Goal: Task Accomplishment & Management: Manage account settings

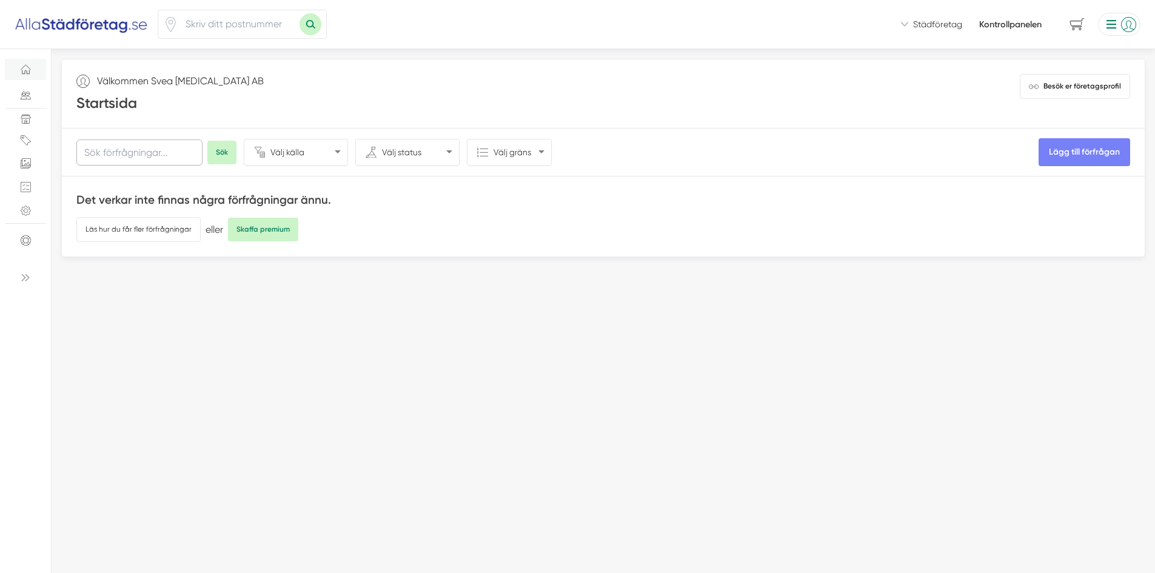
click at [144, 152] on input "text" at bounding box center [139, 152] width 126 height 26
click at [26, 245] on icon "Support" at bounding box center [26, 241] width 10 height 10
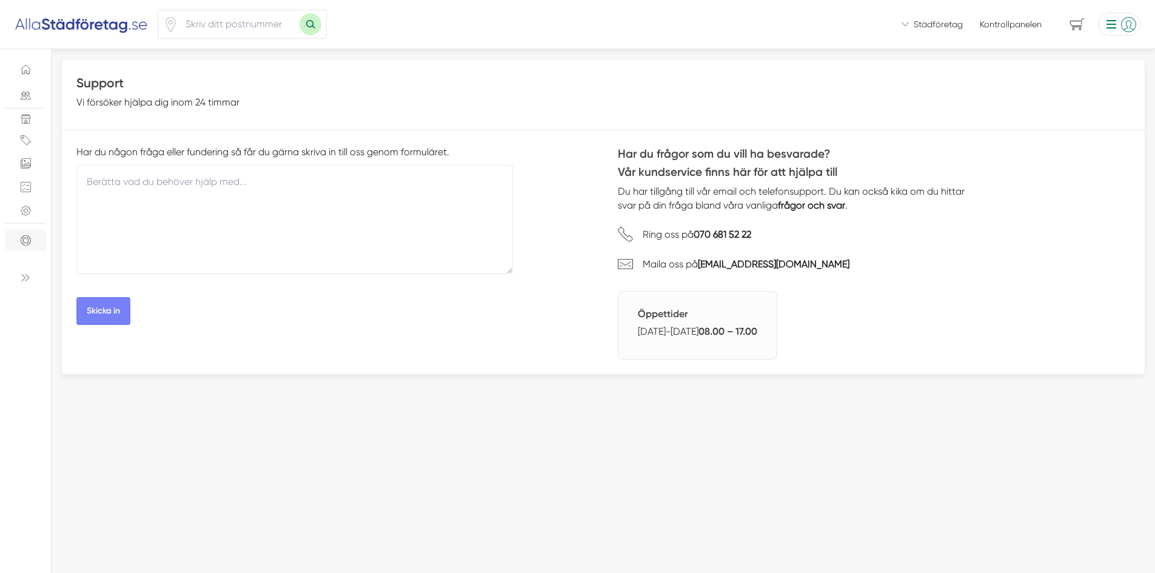
drag, startPoint x: 0, startPoint y: 0, endPoint x: 28, endPoint y: 275, distance: 276.6
click at [29, 275] on icon at bounding box center [26, 278] width 10 height 10
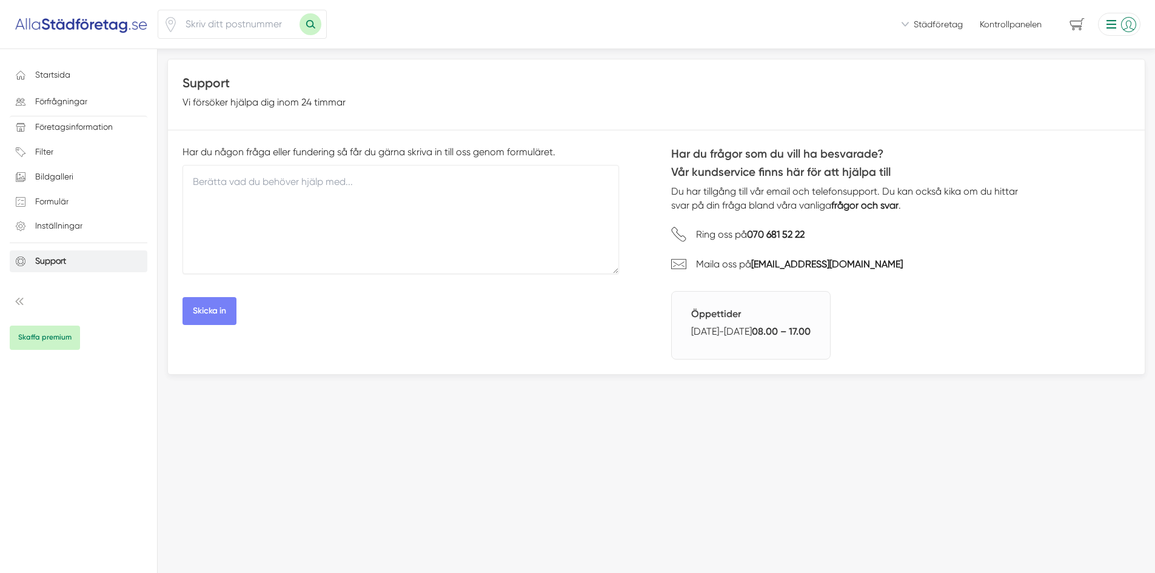
click at [1120, 24] on li at bounding box center [1116, 24] width 47 height 23
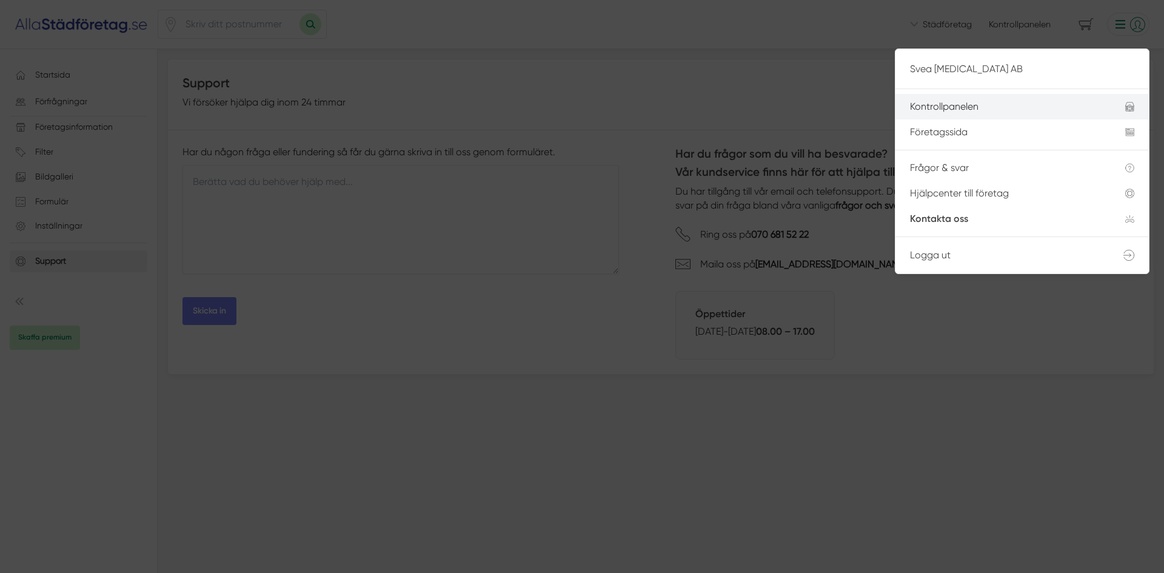
click at [953, 100] on li "Kontrollpanelen" at bounding box center [1021, 106] width 253 height 25
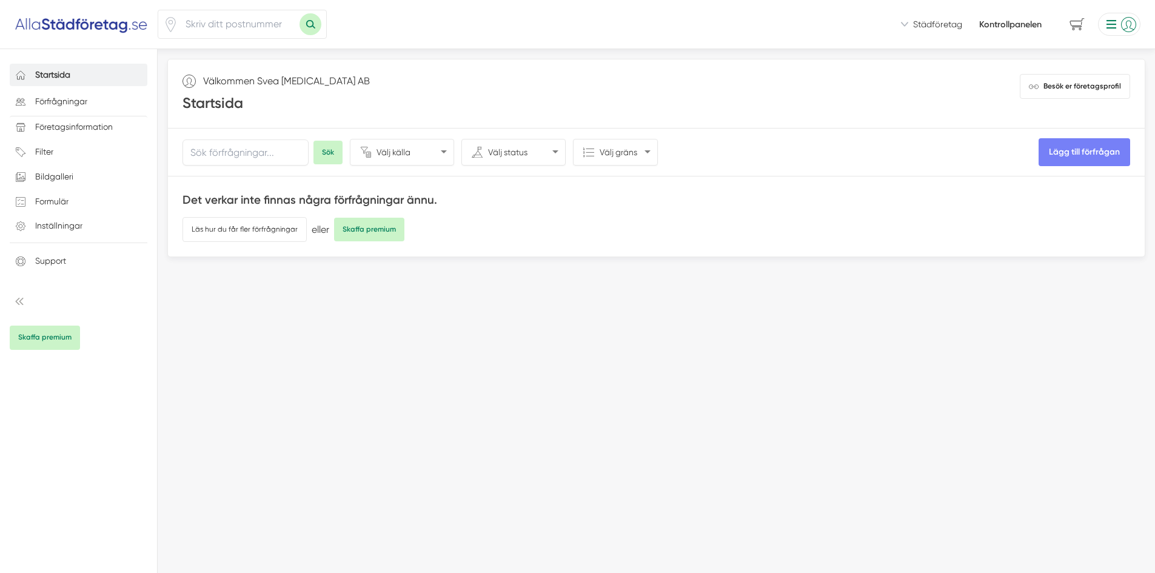
click at [22, 294] on span at bounding box center [79, 291] width 138 height 29
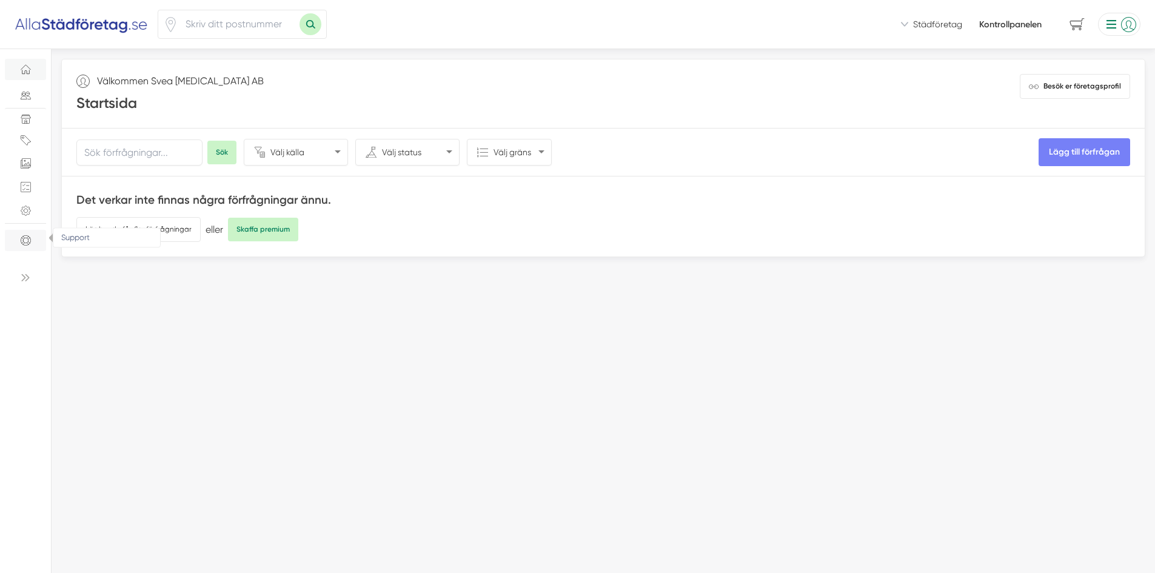
click at [31, 270] on span at bounding box center [25, 267] width 41 height 29
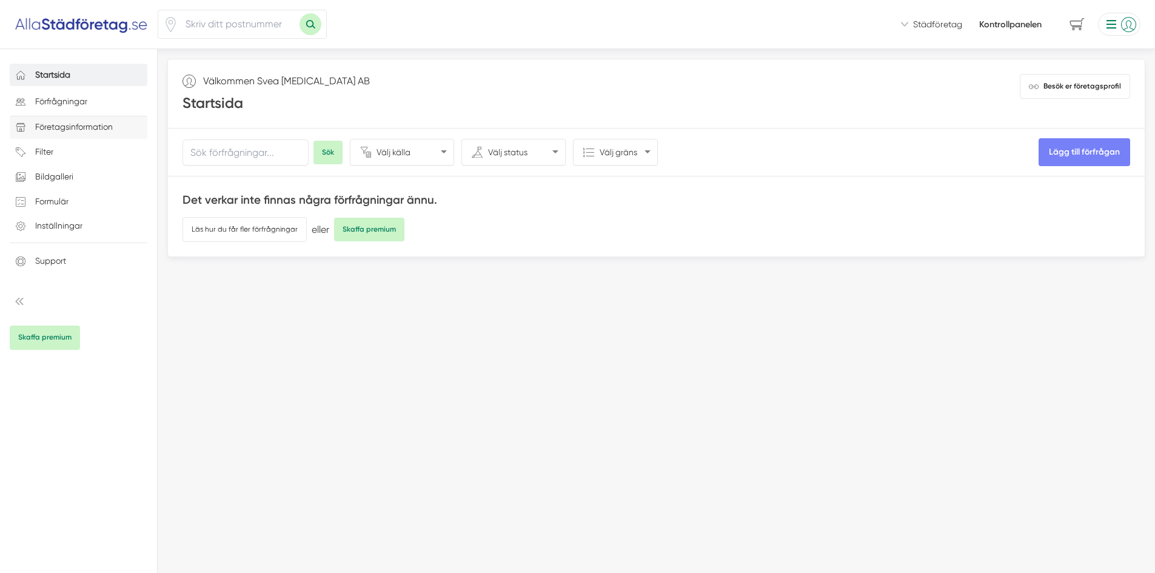
click at [71, 135] on p "Företagsinformation" at bounding box center [74, 127] width 78 height 15
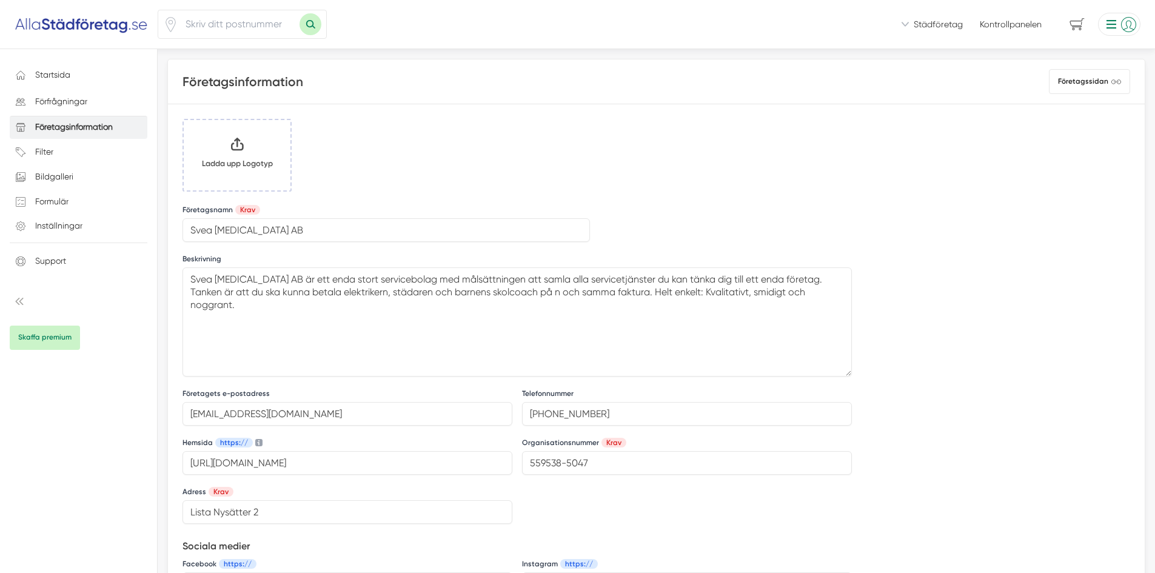
click at [225, 159] on input "Klicka här eller dra och släpp bilder här för att ladda upp" at bounding box center [237, 155] width 107 height 70
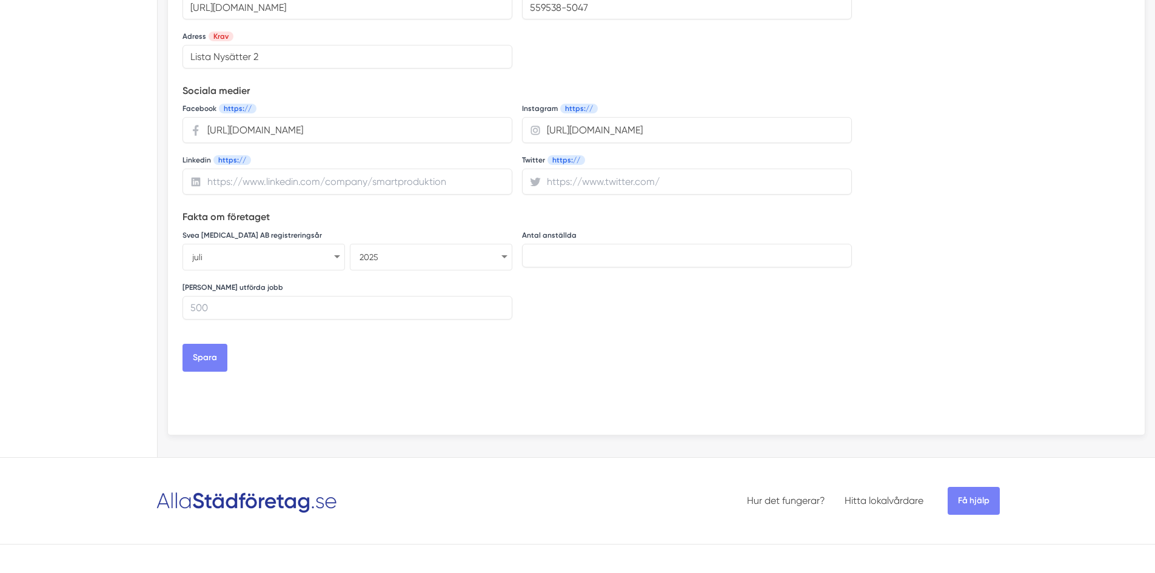
scroll to position [485, 0]
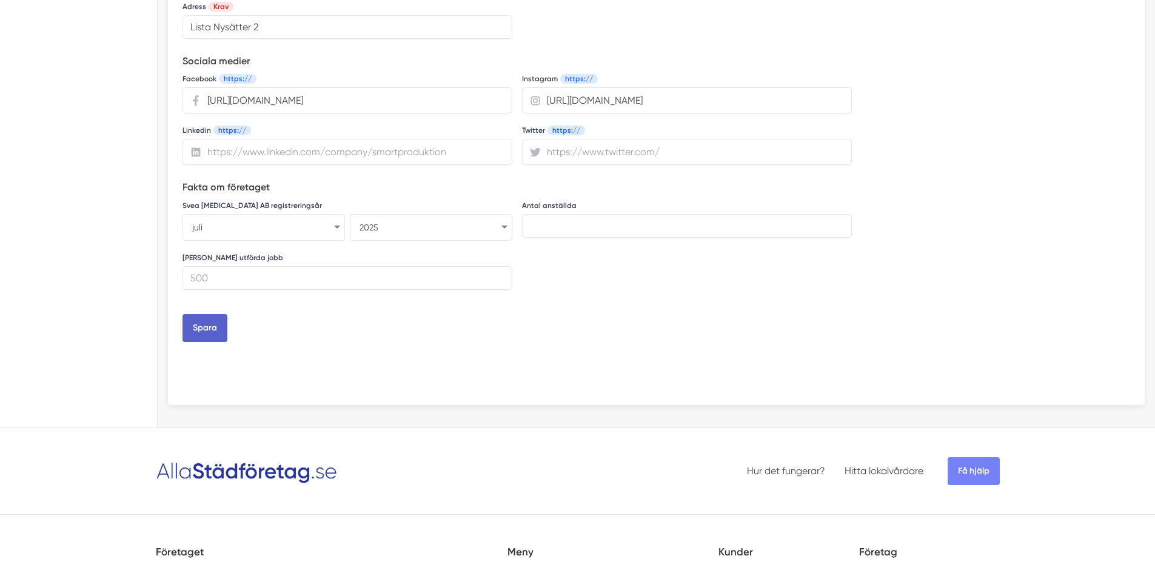
click at [206, 342] on button "Spara" at bounding box center [204, 328] width 45 height 28
drag, startPoint x: 216, startPoint y: 338, endPoint x: 178, endPoint y: 339, distance: 37.6
click at [178, 339] on div "Ladda upp Logotyp Klicka här eller dra och släpp bilder här för att ladda upp L…" at bounding box center [517, 12] width 698 height 786
click at [217, 342] on button "Spara" at bounding box center [204, 328] width 45 height 28
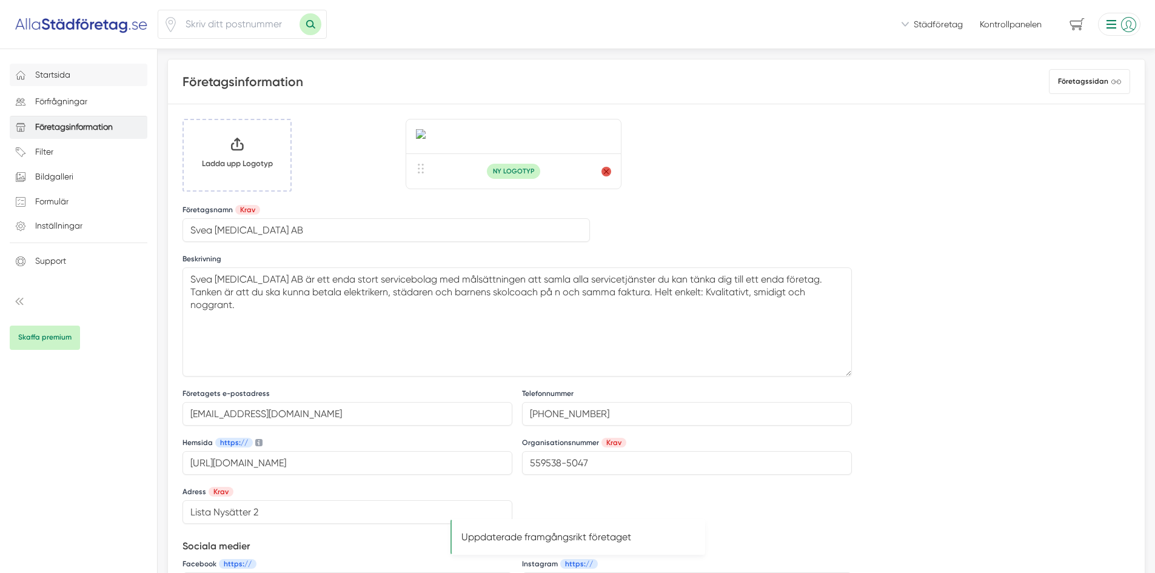
click at [52, 85] on link "Startsida" at bounding box center [79, 75] width 138 height 22
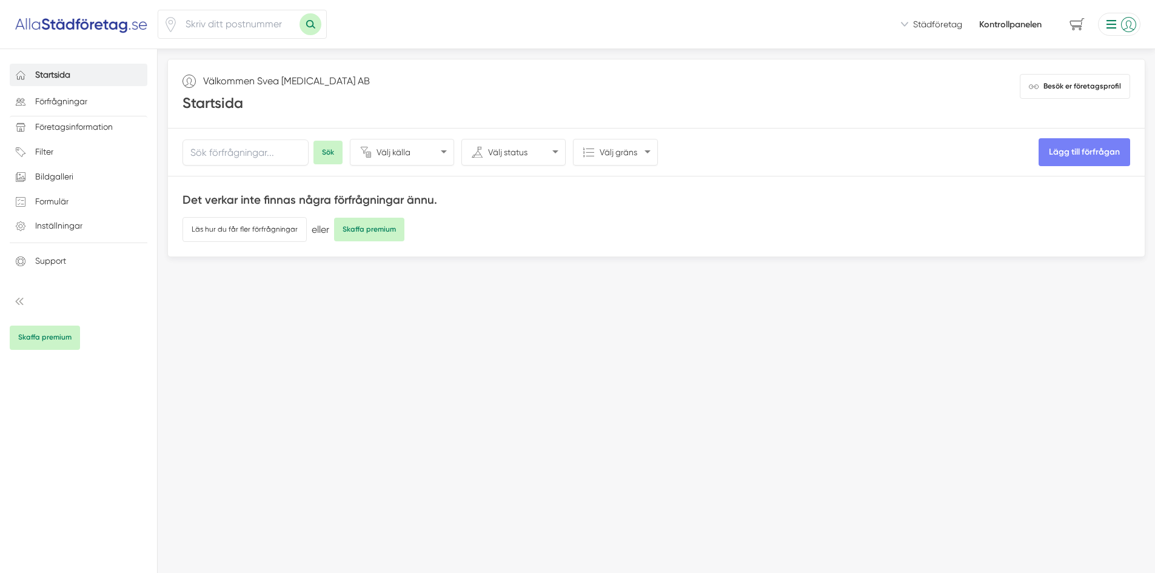
click at [1121, 27] on li at bounding box center [1116, 24] width 47 height 23
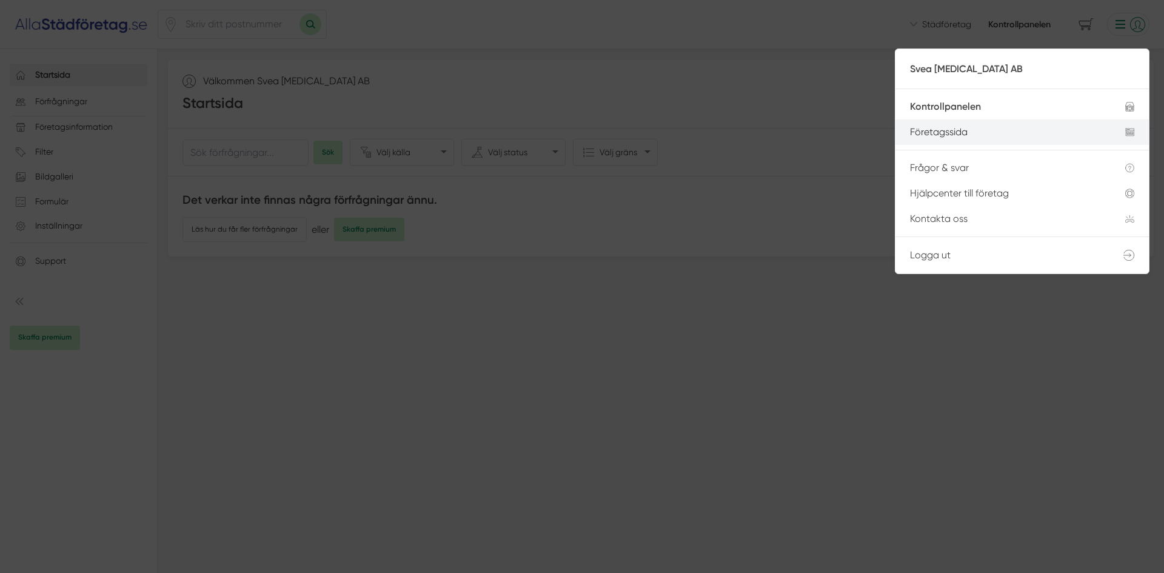
click at [986, 133] on div "Företagssida" at bounding box center [1003, 132] width 186 height 11
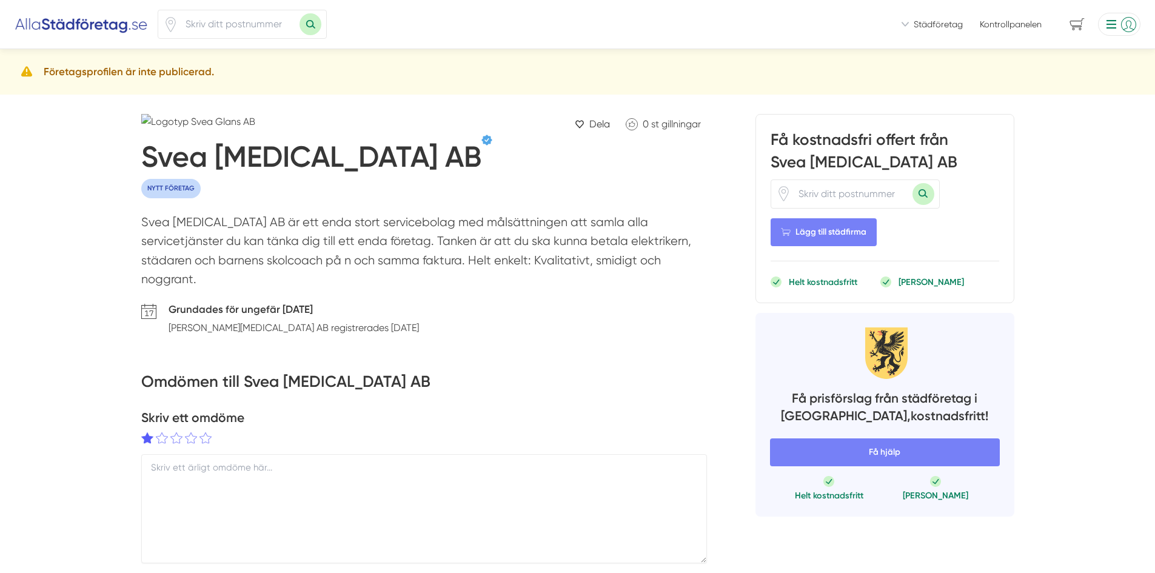
drag, startPoint x: 135, startPoint y: 62, endPoint x: 33, endPoint y: 70, distance: 102.1
click at [33, 70] on div "Företagsprofilen är inte publicerad." at bounding box center [577, 71] width 1155 height 45
click at [1117, 22] on li at bounding box center [1116, 24] width 47 height 23
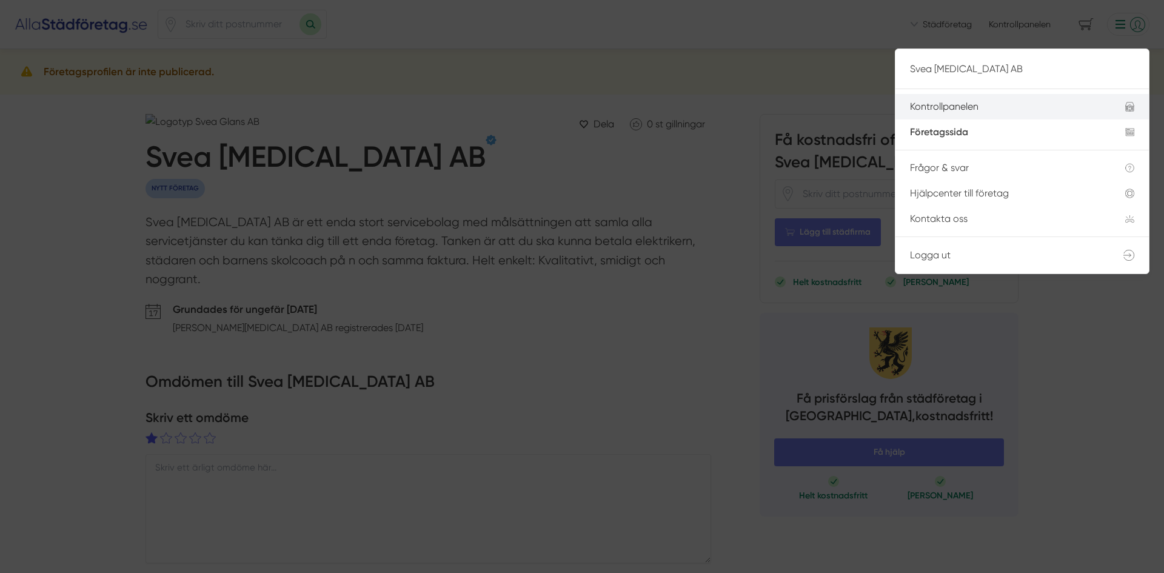
click at [967, 96] on li "Kontrollpanelen" at bounding box center [1021, 106] width 253 height 25
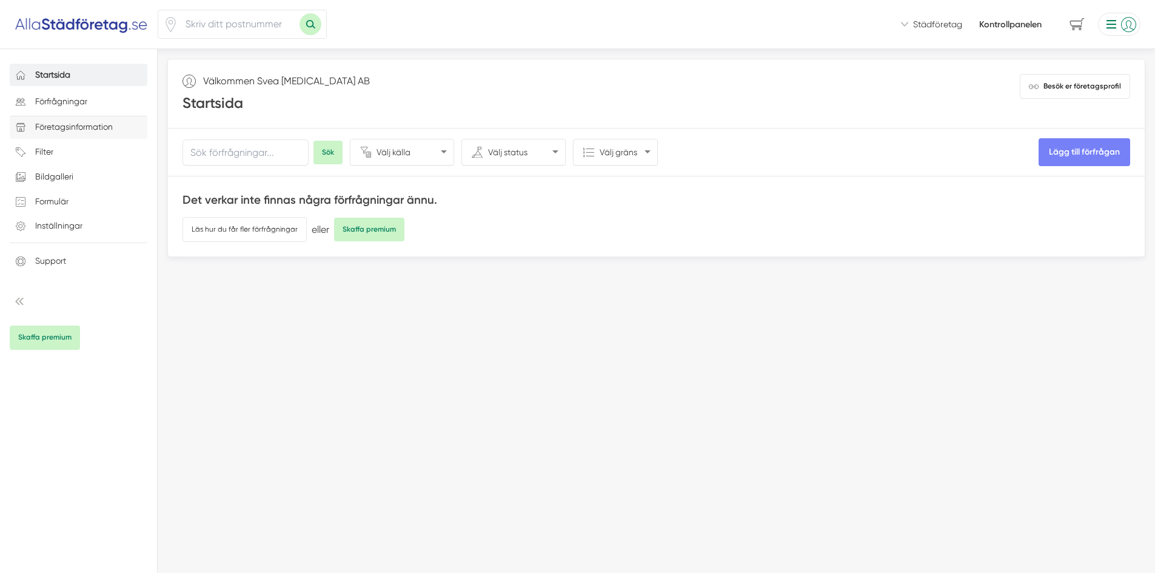
click at [95, 121] on p "Företagsinformation" at bounding box center [74, 127] width 78 height 15
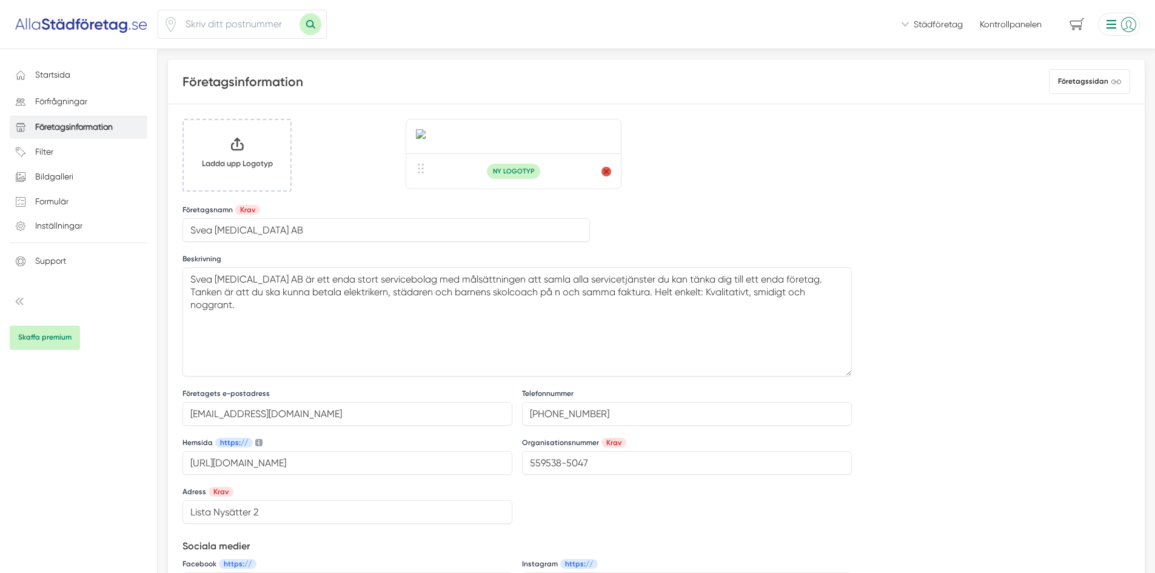
click at [268, 167] on input "Klicka här eller dra och släpp bilder här för att ladda upp" at bounding box center [237, 155] width 107 height 70
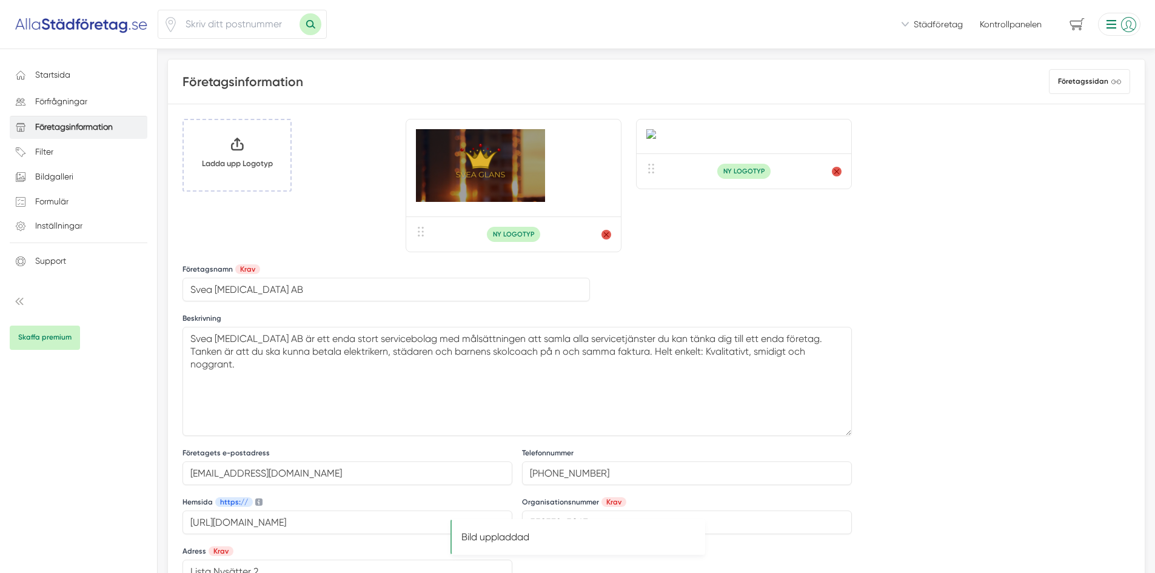
click at [1123, 28] on li at bounding box center [1116, 24] width 47 height 23
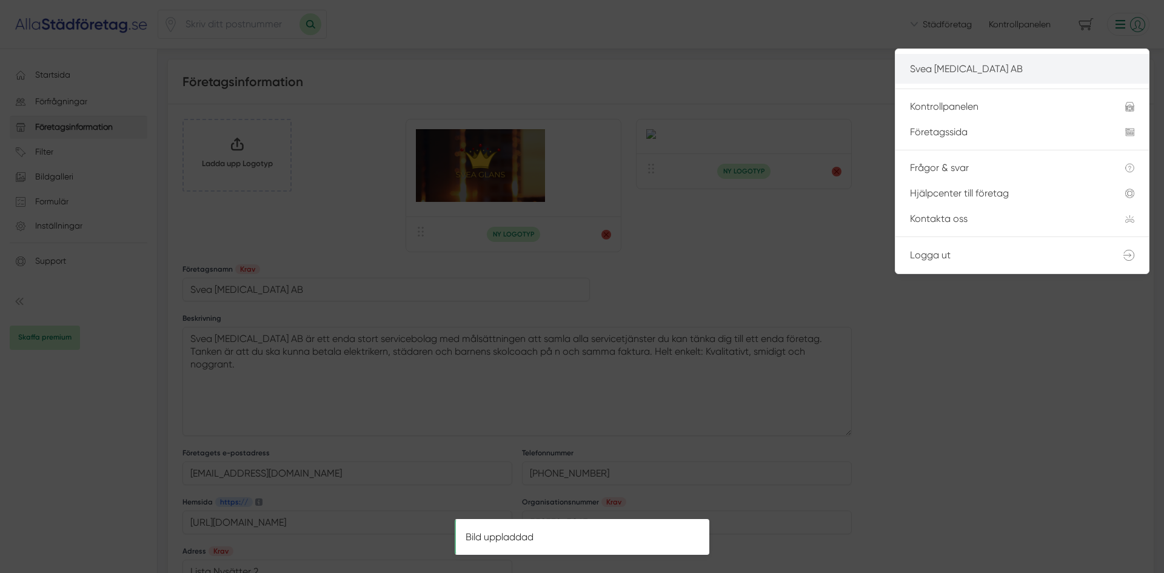
click at [993, 77] on li "Svea [MEDICAL_DATA] AB" at bounding box center [1021, 69] width 253 height 30
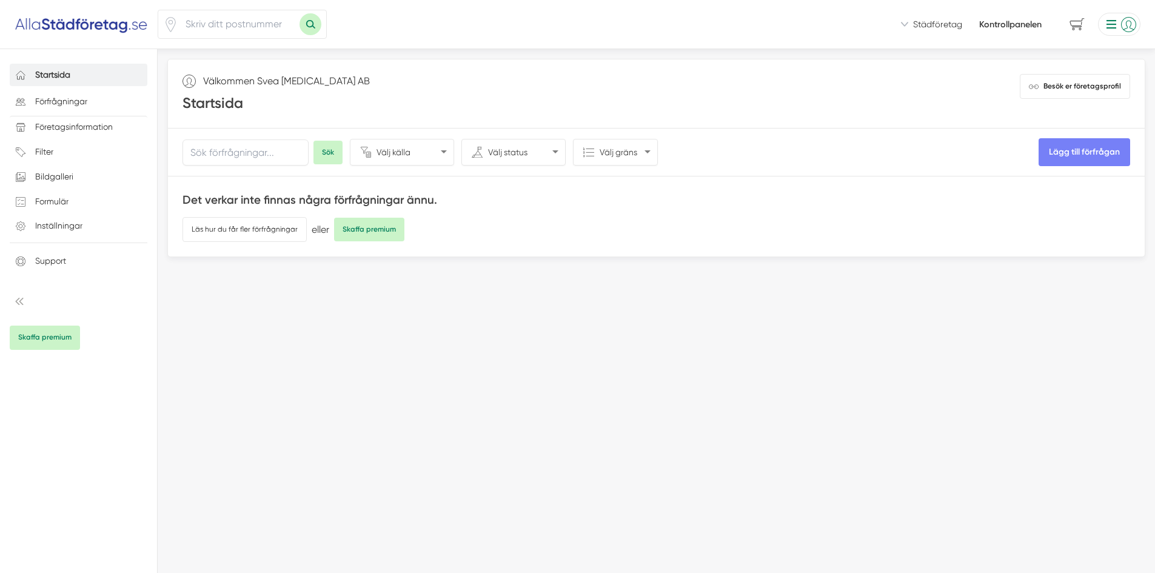
click at [1115, 32] on li at bounding box center [1116, 24] width 47 height 23
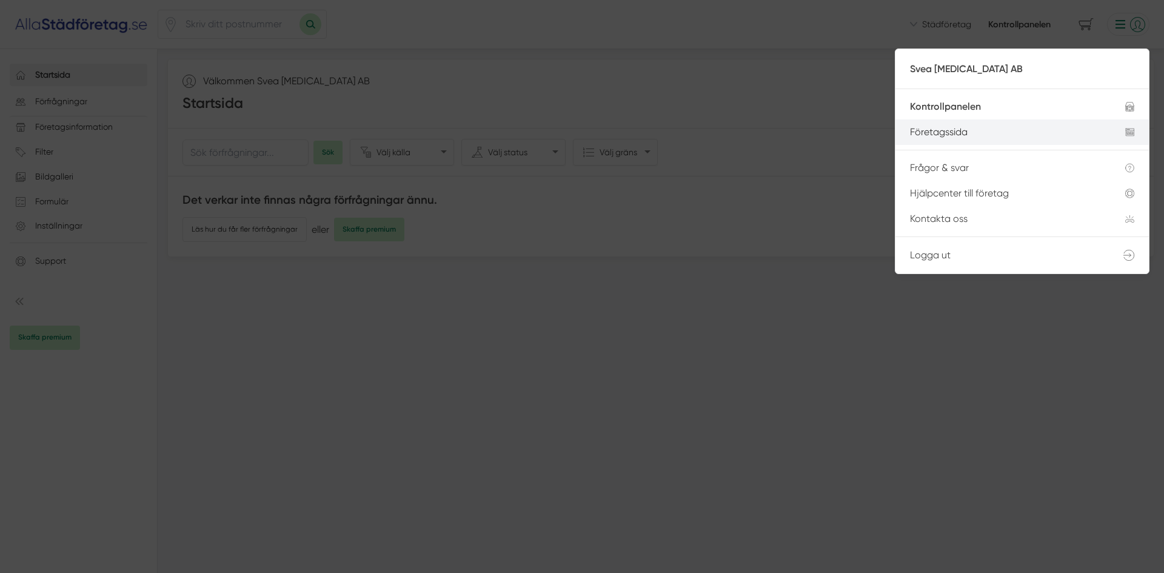
click at [990, 133] on div "Företagssida" at bounding box center [1003, 132] width 186 height 11
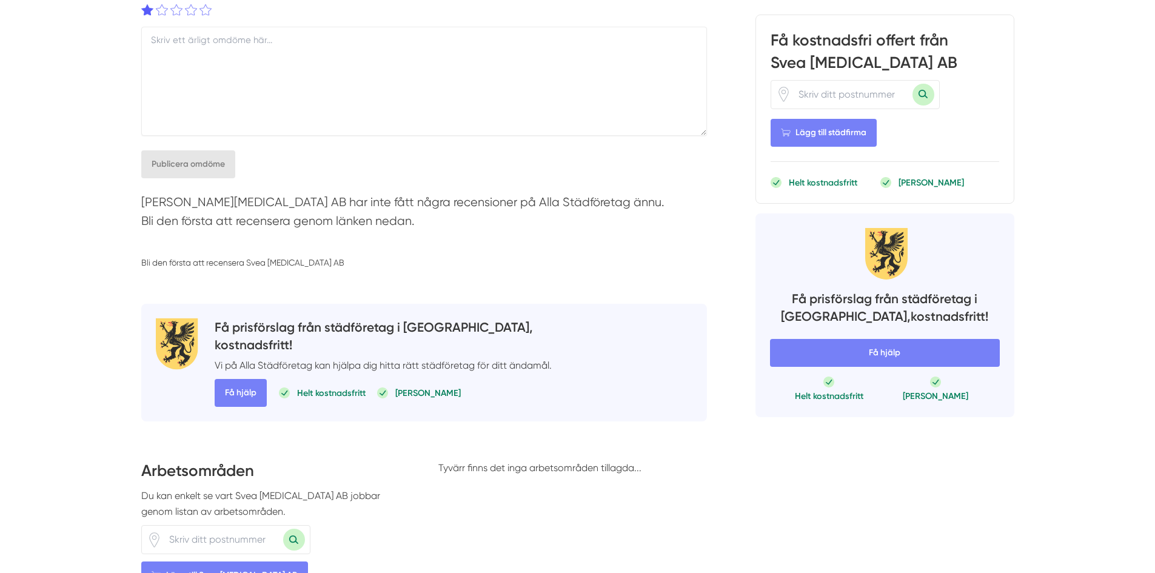
scroll to position [808, 0]
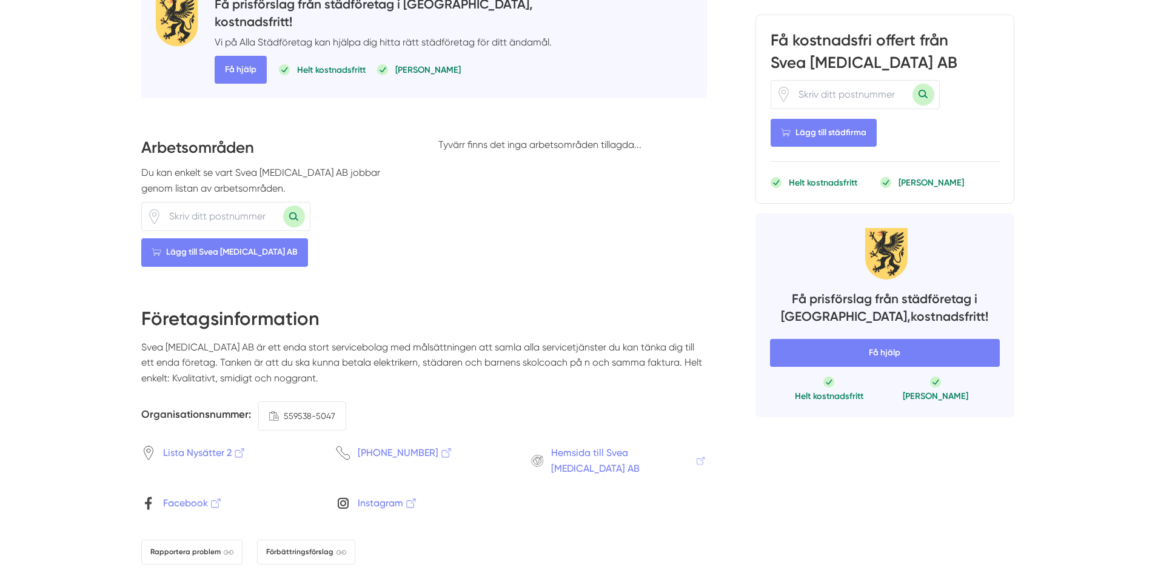
click at [216, 202] on input "number" at bounding box center [222, 216] width 121 height 28
type input "63357"
click at [283, 205] on button "Sök med postnummer" at bounding box center [294, 216] width 22 height 22
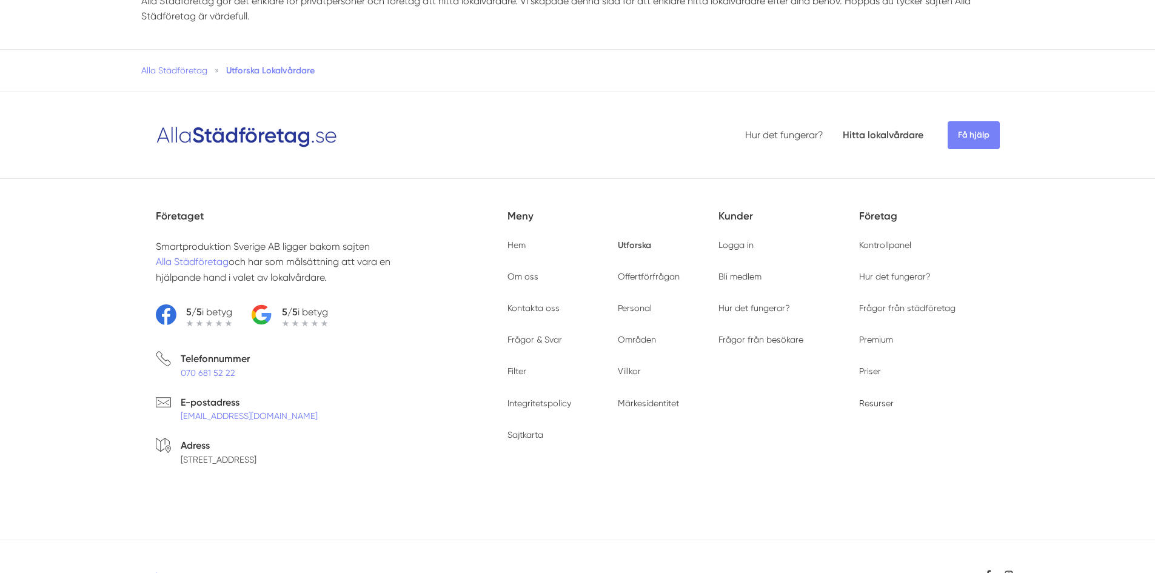
scroll to position [290, 0]
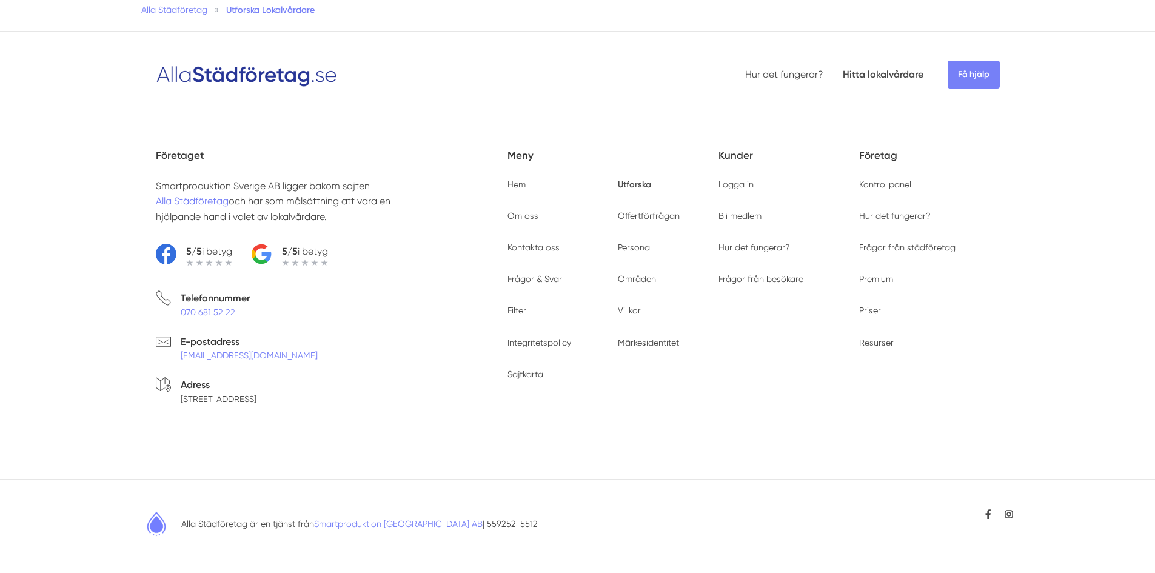
type input "63357"
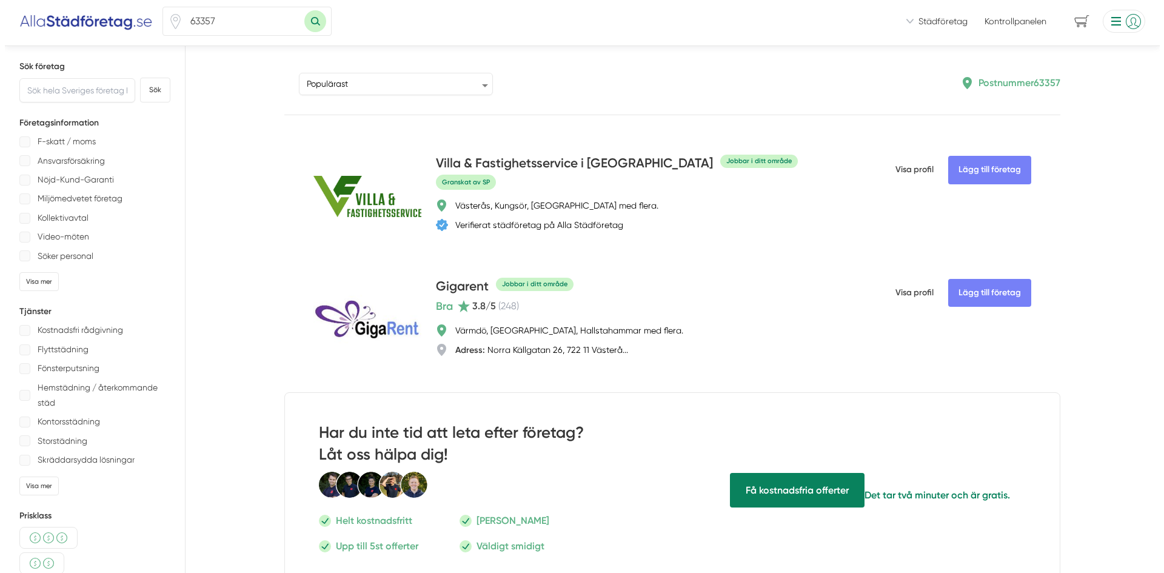
scroll to position [0, 0]
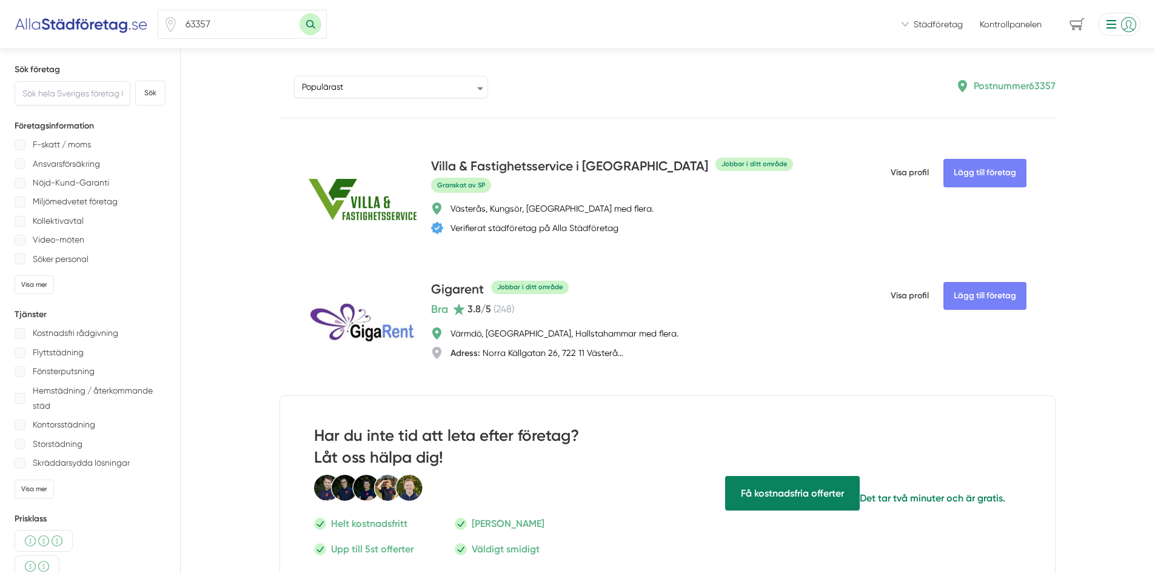
click at [45, 142] on p "F-skatt / moms" at bounding box center [62, 144] width 58 height 15
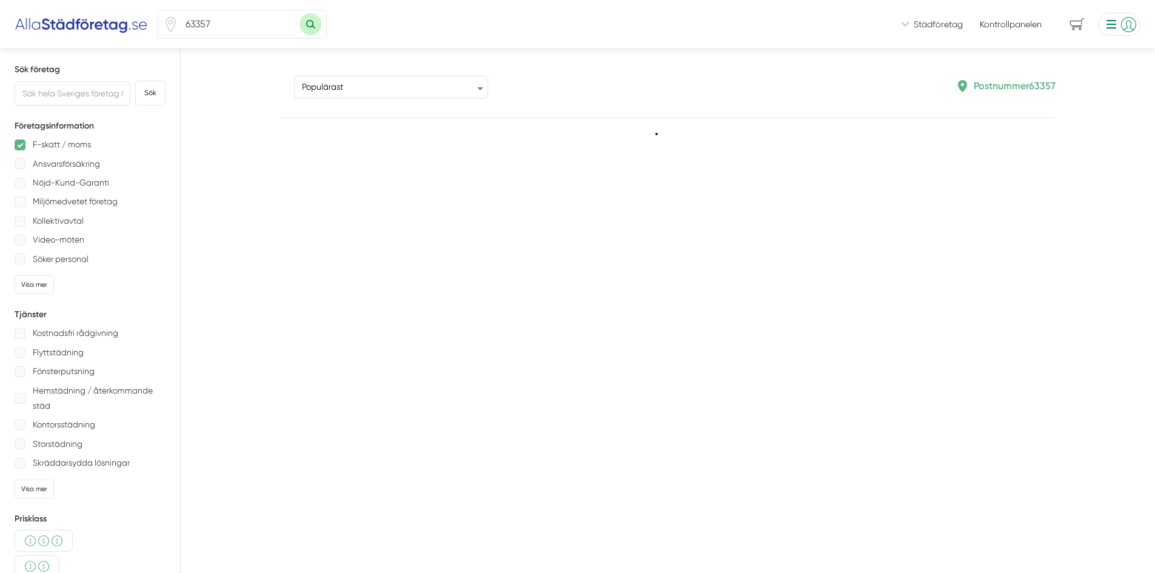
click at [27, 137] on div "F-skatt / moms" at bounding box center [90, 144] width 151 height 15
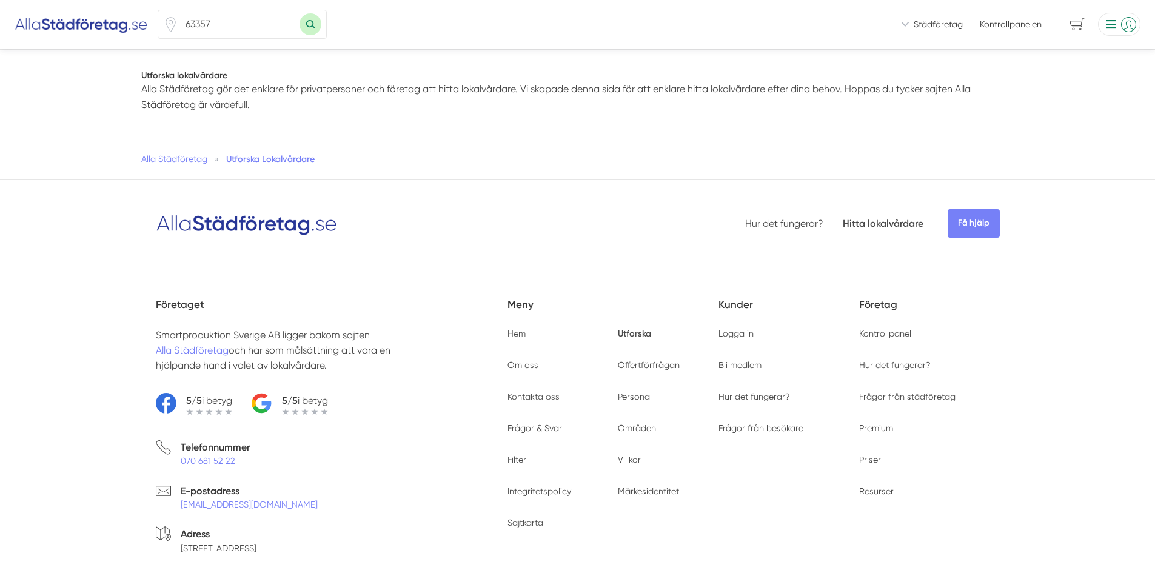
click at [1123, 25] on li at bounding box center [1116, 24] width 47 height 23
